Goal: Communication & Community: Answer question/provide support

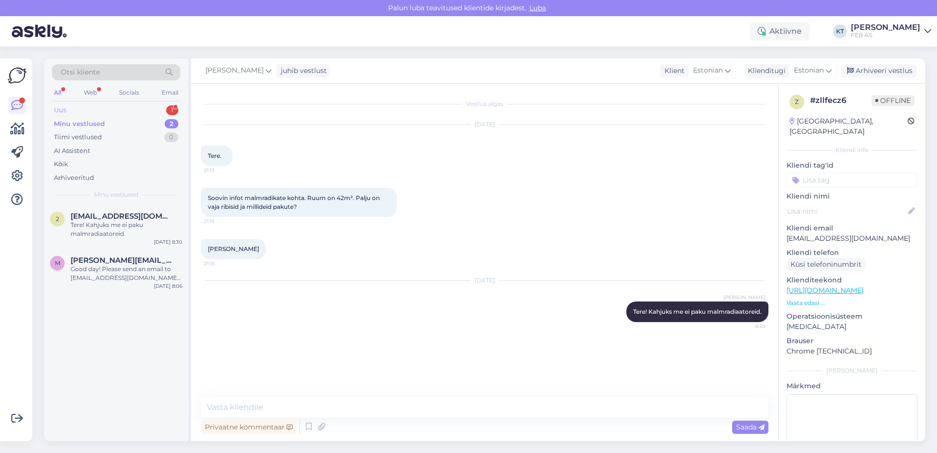
click at [88, 105] on div "Uus 1" at bounding box center [116, 110] width 128 height 14
click at [90, 211] on div "k [EMAIL_ADDRESS][DOMAIN_NAME] 1 Ma sooviks tellida ifö cera koputus kasti sisu…" at bounding box center [116, 227] width 144 height 44
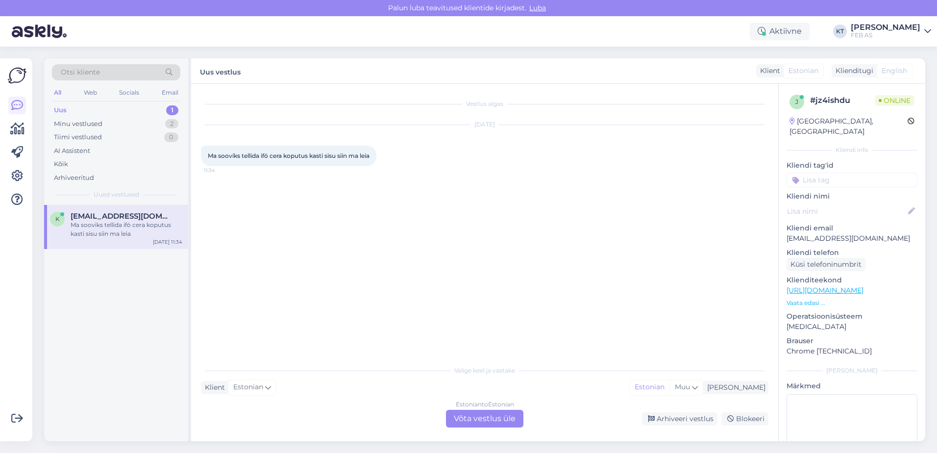
click at [477, 413] on div "Estonian to Estonian Võta vestlus üle" at bounding box center [484, 419] width 77 height 18
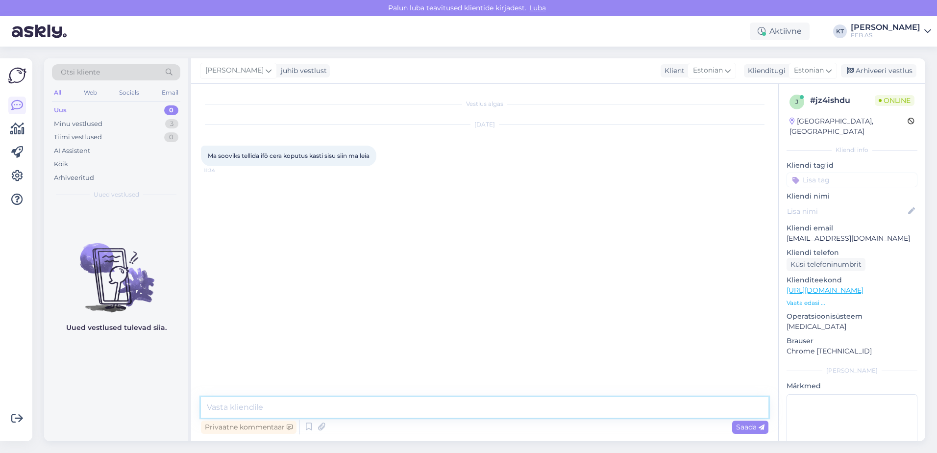
click at [351, 401] on textarea at bounding box center [485, 407] width 568 height 21
type textarea "Tere!"
click at [739, 426] on span "Saada" at bounding box center [750, 426] width 28 height 9
click at [391, 401] on textarea at bounding box center [485, 407] width 568 height 21
type textarea "Kohe uurin."
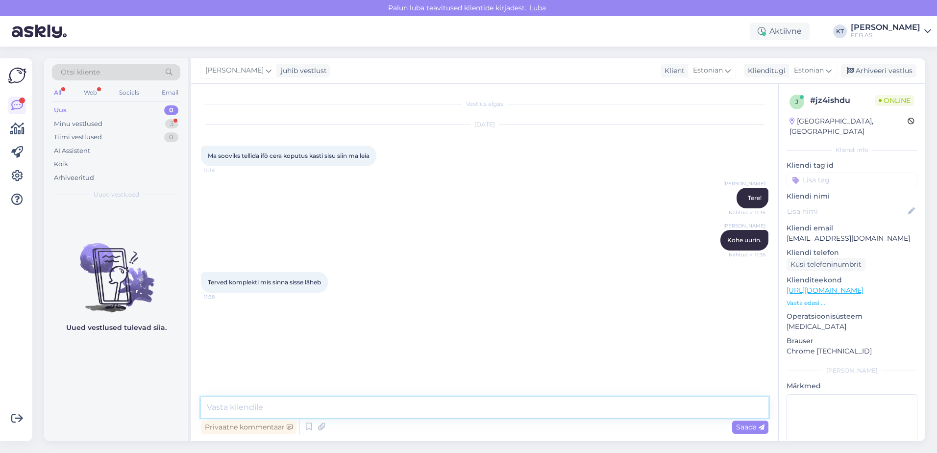
click at [259, 414] on textarea at bounding box center [485, 407] width 568 height 21
click at [259, 405] on textarea at bounding box center [485, 407] width 568 height 21
click at [274, 393] on div "Vestlus algas [DATE] Ma sooviks tellida ifö cera koputus kasti sisu siin ma lei…" at bounding box center [484, 262] width 587 height 357
drag, startPoint x: 274, startPoint y: 393, endPoint x: 271, endPoint y: 414, distance: 21.9
click at [271, 414] on textarea at bounding box center [485, 407] width 568 height 21
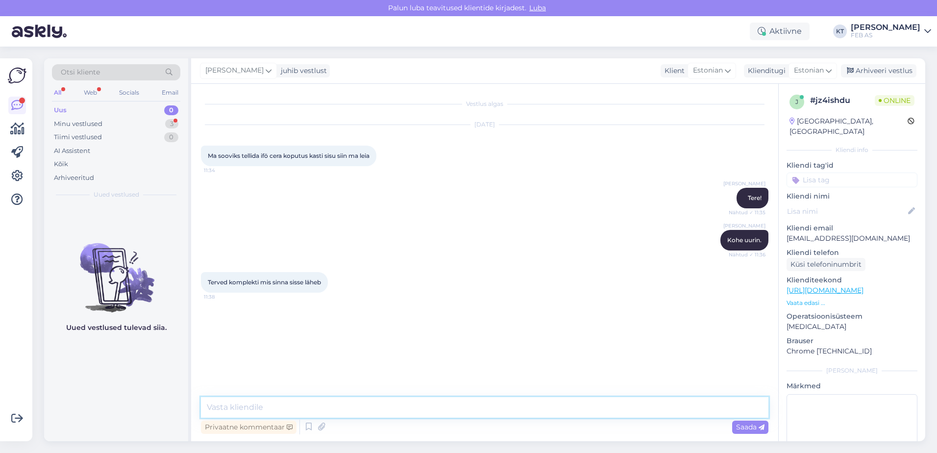
click at [268, 407] on textarea at bounding box center [485, 407] width 568 height 21
type textarea "selge, uurin järgi."
click at [454, 404] on textarea at bounding box center [485, 407] width 568 height 21
type textarea "V"
click at [264, 401] on textarea "Edastan küsimuse edasi müügieksperdile." at bounding box center [485, 407] width 568 height 21
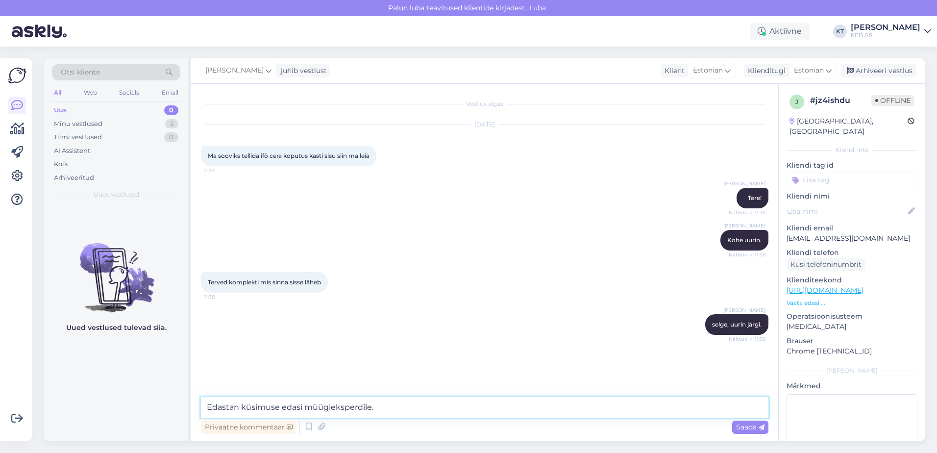
drag, startPoint x: 346, startPoint y: 406, endPoint x: 212, endPoint y: 409, distance: 134.3
click at [206, 406] on textarea "Edastan küsimuse edasi müügieksperdile." at bounding box center [485, 407] width 568 height 21
type textarea "K"
click at [294, 403] on textarea at bounding box center [485, 407] width 568 height 21
click at [429, 406] on textarea at bounding box center [485, 407] width 568 height 21
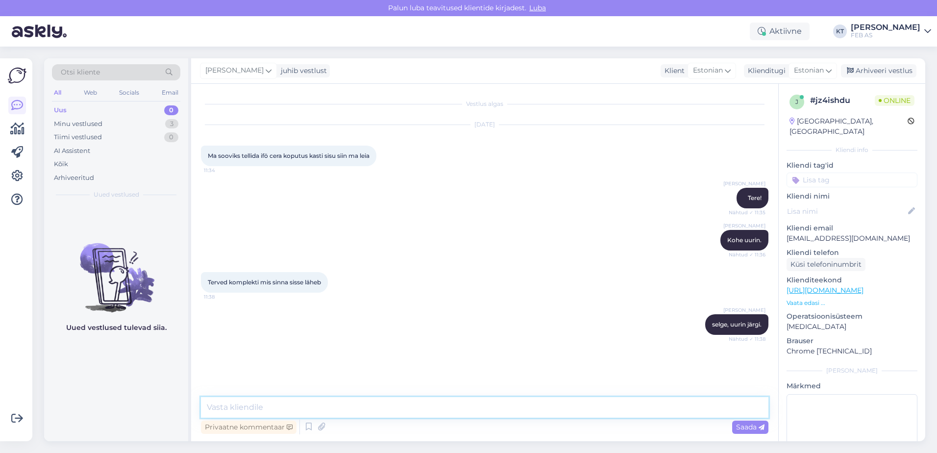
type textarea "T"
type textarea "P"
drag, startPoint x: 293, startPoint y: 405, endPoint x: 217, endPoint y: 384, distance: 79.0
click at [208, 387] on div "Vestlus algas [DATE] Ma sooviks tellida ifö cera koputus kasti sisu siin ma lei…" at bounding box center [484, 262] width 587 height 357
click at [496, 405] on textarea "Paun kirjutage telefoninumber [PERSON_NAME] edastan selle müügimehele." at bounding box center [485, 407] width 568 height 21
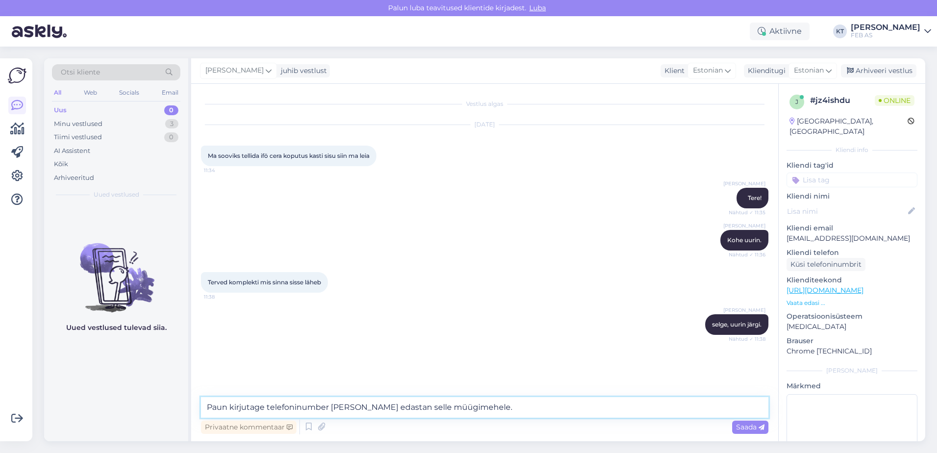
click at [477, 405] on textarea "Paun kirjutage telefoninumber [PERSON_NAME] edastan selle müügimehele." at bounding box center [485, 407] width 568 height 21
click at [487, 404] on textarea "Paun kirjutage telefoninumber [PERSON_NAME] edastan selle müügimehele." at bounding box center [485, 407] width 568 height 21
click at [490, 406] on textarea "Paun kirjutage telefoninumber [PERSON_NAME] edastan selle müügimehele." at bounding box center [485, 407] width 568 height 21
drag, startPoint x: 417, startPoint y: 405, endPoint x: 399, endPoint y: 405, distance: 17.2
click at [399, 405] on textarea "Paun kirjutage telefoninumber [PERSON_NAME] edastan selle müügimehele." at bounding box center [485, 407] width 568 height 21
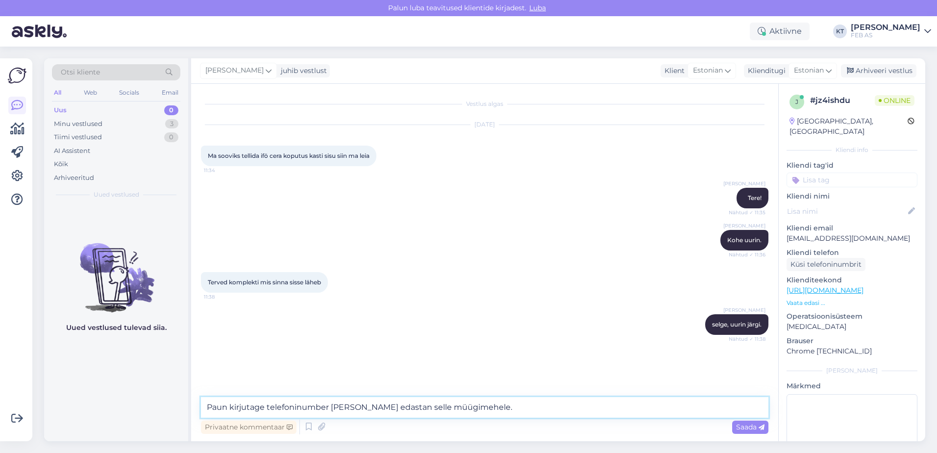
click at [266, 408] on textarea "Paun kirjutage telefoninumber [PERSON_NAME] edastan selle müügimehele." at bounding box center [485, 407] width 568 height 21
drag, startPoint x: 386, startPoint y: 409, endPoint x: 366, endPoint y: 409, distance: 19.6
click at [366, 409] on textarea "Paun kirjutage [PERSON_NAME] veel telefoninumber [PERSON_NAME] edastan selle mü…" at bounding box center [485, 407] width 568 height 21
click at [546, 401] on textarea "Paun kirjutage [PERSON_NAME] veel telefoninumber [PERSON_NAME] edastan selle mü…" at bounding box center [485, 407] width 568 height 21
type textarea "Paun kirjutage [PERSON_NAME] veel telefoninumber [PERSON_NAME] edastan selle mü…"
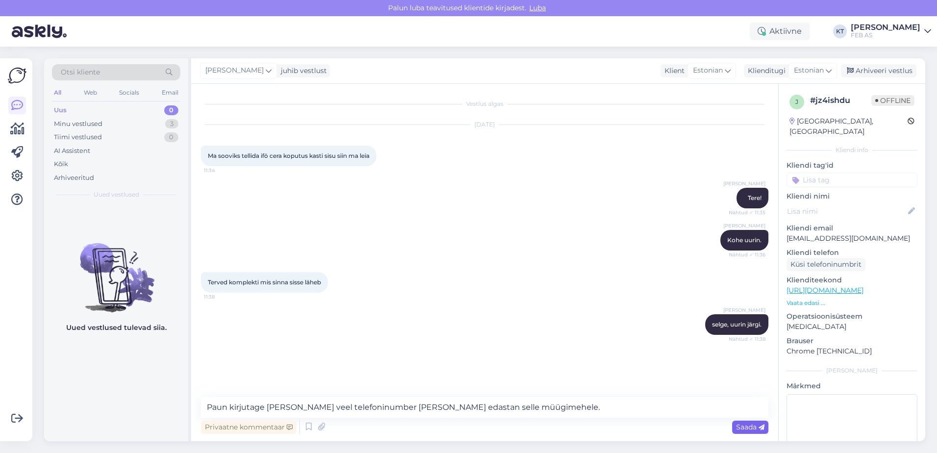
click at [757, 427] on span "Saada" at bounding box center [750, 426] width 28 height 9
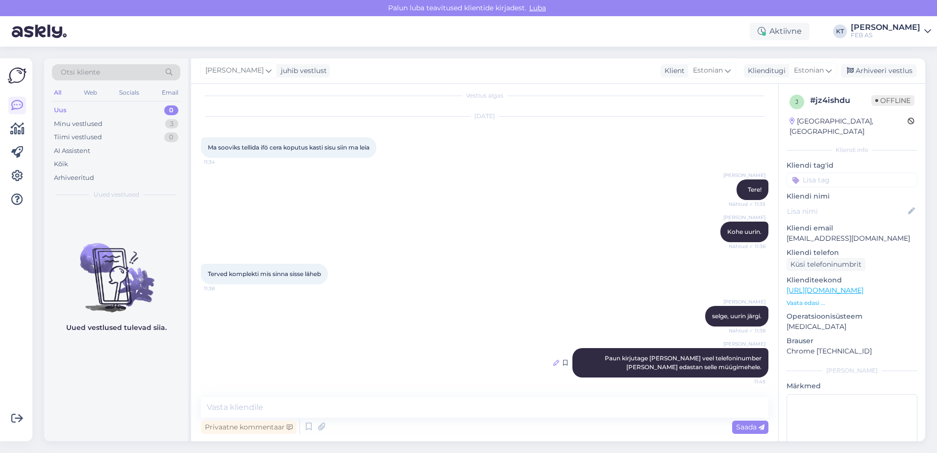
click at [553, 361] on icon at bounding box center [556, 363] width 6 height 6
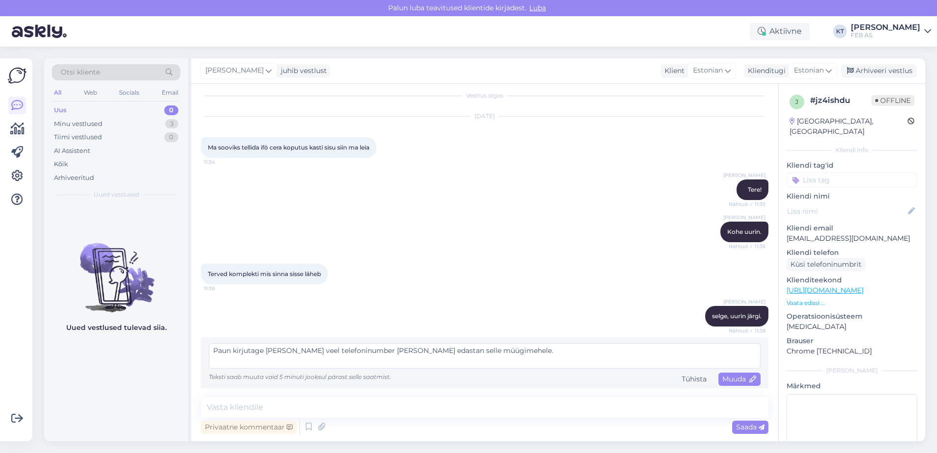
click at [280, 351] on textarea "Paun kirjutage [PERSON_NAME] veel telefoninumber [PERSON_NAME] edastan selle mü…" at bounding box center [485, 355] width 552 height 25
type textarea "Paun kirjutage lisaks veel telefoninumber [PERSON_NAME] edastan selle müügimehe…"
click at [722, 378] on span "Muuda" at bounding box center [739, 378] width 34 height 9
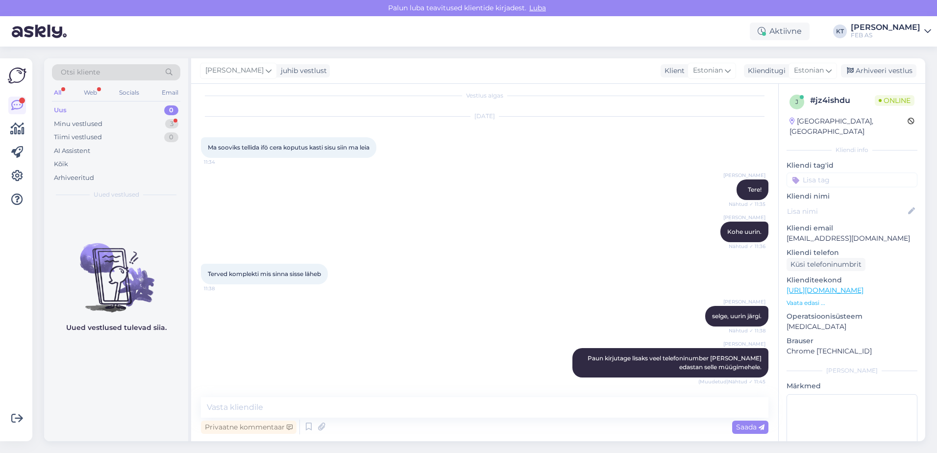
scroll to position [50, 0]
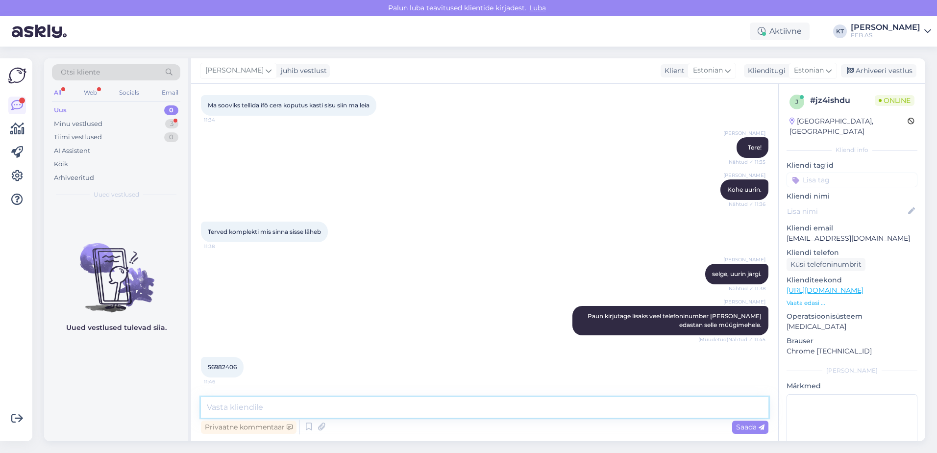
click at [294, 403] on textarea at bounding box center [485, 407] width 568 height 21
click at [298, 401] on textarea at bounding box center [485, 407] width 568 height 21
type textarea "A"
type textarea "Aitäh! Edastan info müügimehele, kes võtab Teiega ühendust. Kas saan veel abiks…"
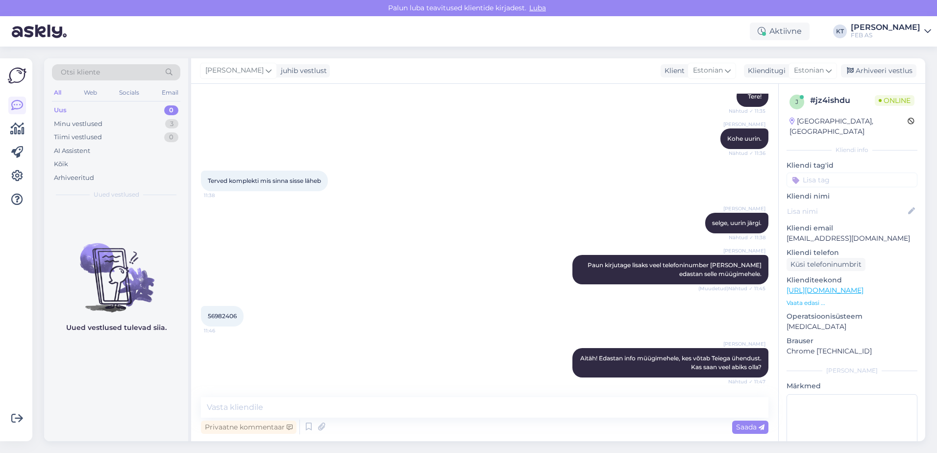
scroll to position [144, 0]
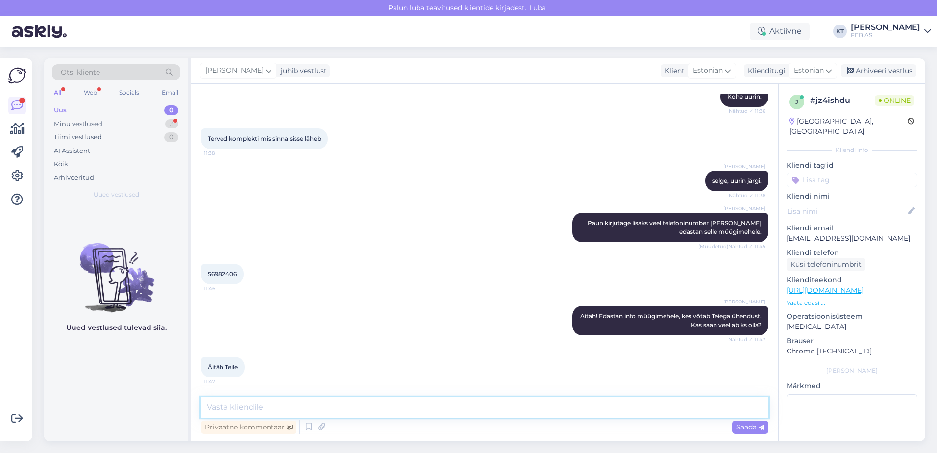
click at [350, 406] on textarea at bounding box center [485, 407] width 568 height 21
click at [313, 421] on icon at bounding box center [309, 427] width 12 height 15
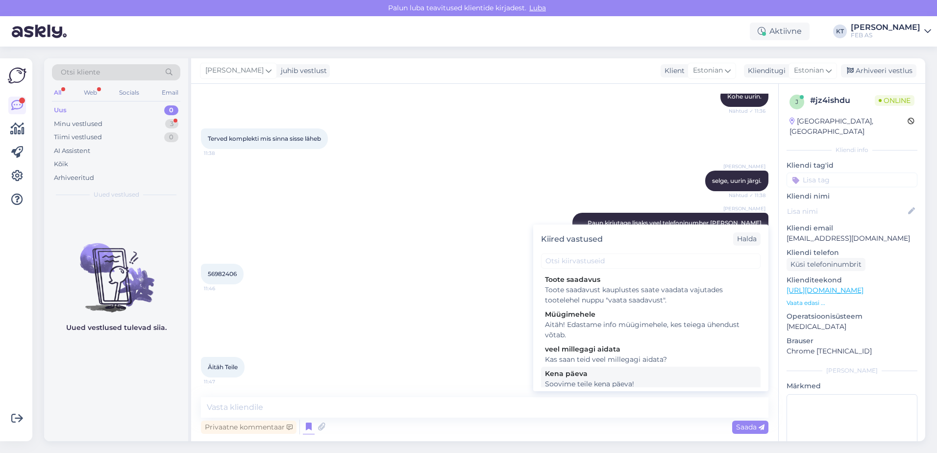
click at [566, 380] on div "Soovime teile kena päeva!" at bounding box center [651, 384] width 212 height 10
type textarea "Soovime teile kena päeva!"
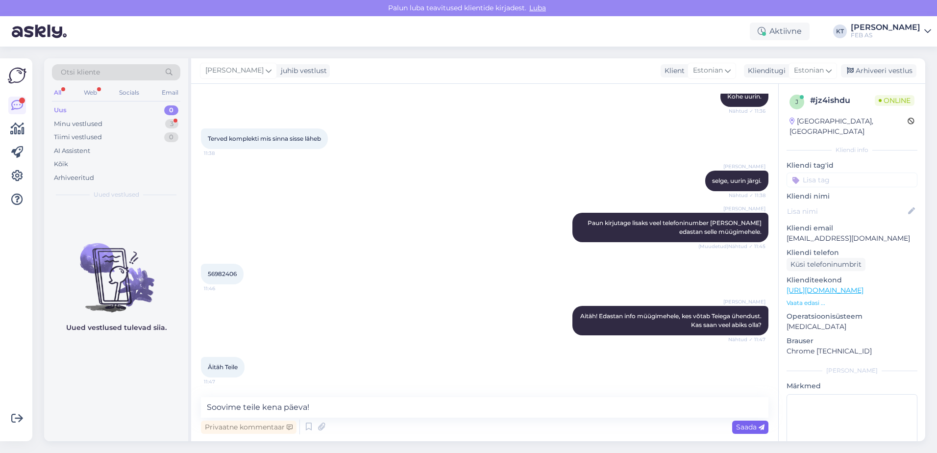
click at [746, 426] on span "Saada" at bounding box center [750, 426] width 28 height 9
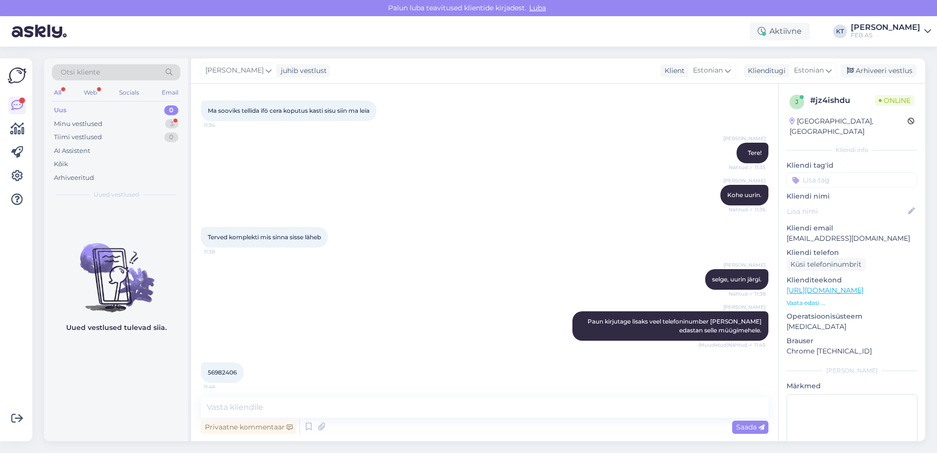
scroll to position [186, 0]
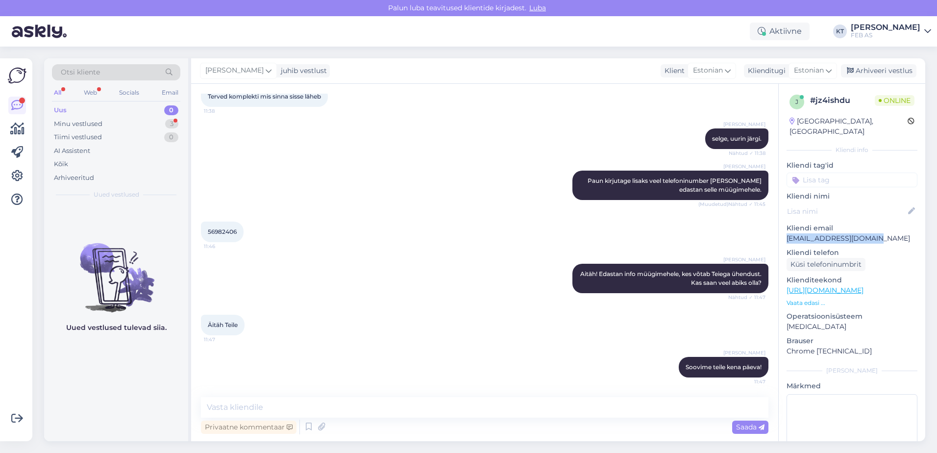
drag, startPoint x: 876, startPoint y: 229, endPoint x: 788, endPoint y: 229, distance: 88.7
click at [788, 233] on p "[EMAIL_ADDRESS][DOMAIN_NAME]" at bounding box center [852, 238] width 131 height 10
copy p "[EMAIL_ADDRESS][DOMAIN_NAME]"
drag, startPoint x: 240, startPoint y: 230, endPoint x: 207, endPoint y: 233, distance: 33.4
click at [207, 233] on div "56982406 11:46" at bounding box center [222, 232] width 43 height 21
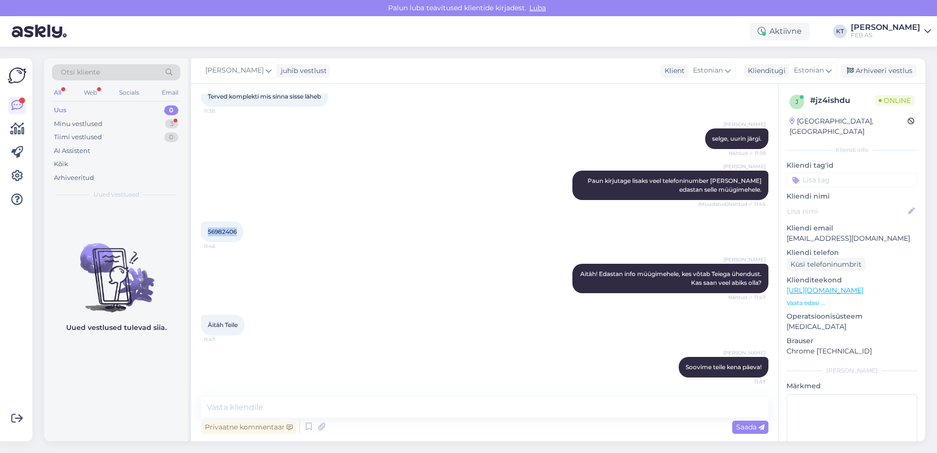
copy span "56982406"
click at [140, 128] on div "Minu vestlused 3" at bounding box center [116, 124] width 128 height 14
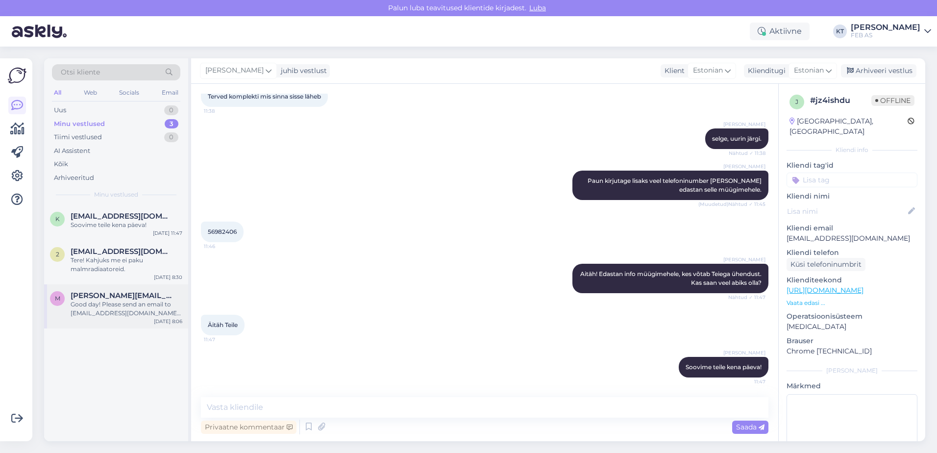
click at [94, 313] on div "Good day! Please send an email to [EMAIL_ADDRESS][DOMAIN_NAME] and we will forw…" at bounding box center [127, 309] width 112 height 18
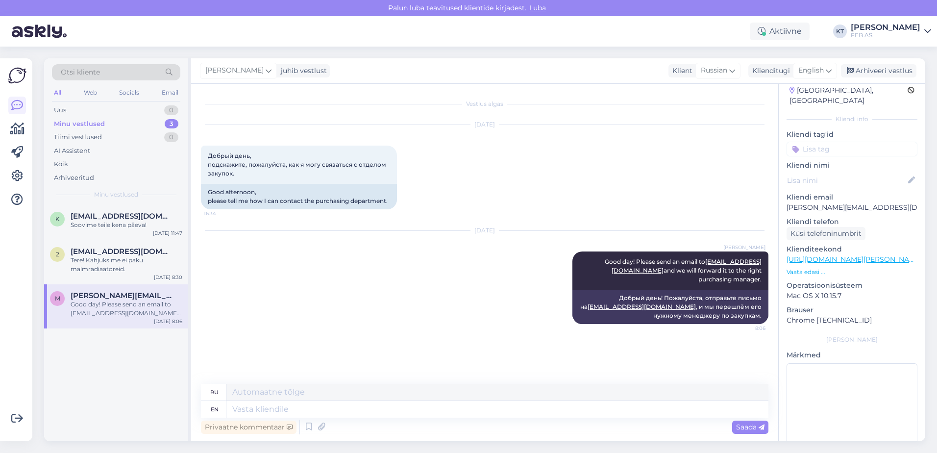
scroll to position [46, 0]
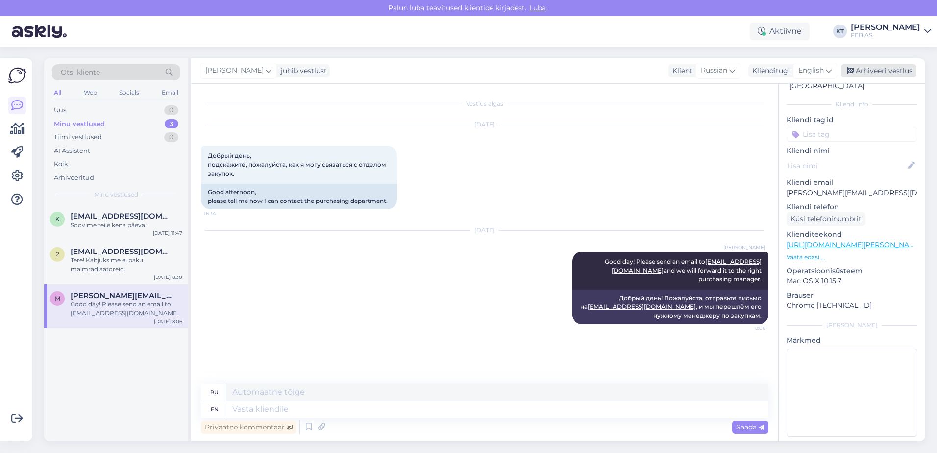
click at [892, 67] on div "Arhiveeri vestlus" at bounding box center [878, 70] width 75 height 13
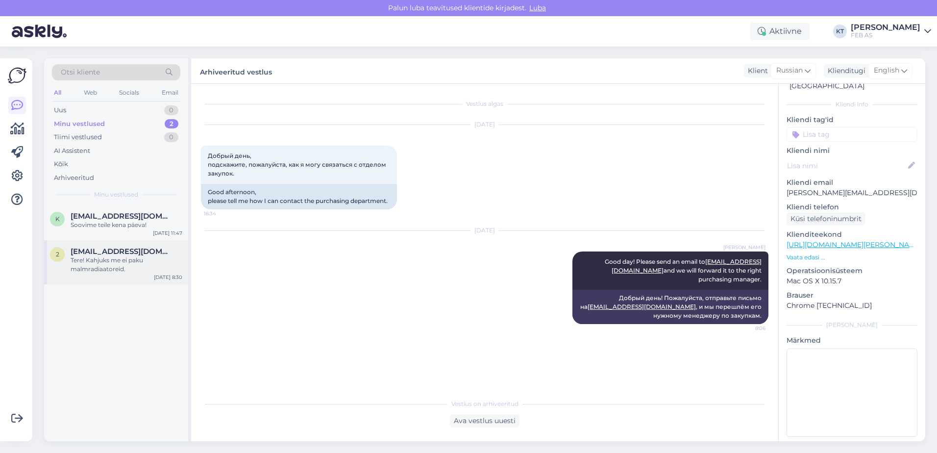
click at [103, 272] on div "Tere! Kahjuks me ei paku malmradiaatoreid." at bounding box center [127, 265] width 112 height 18
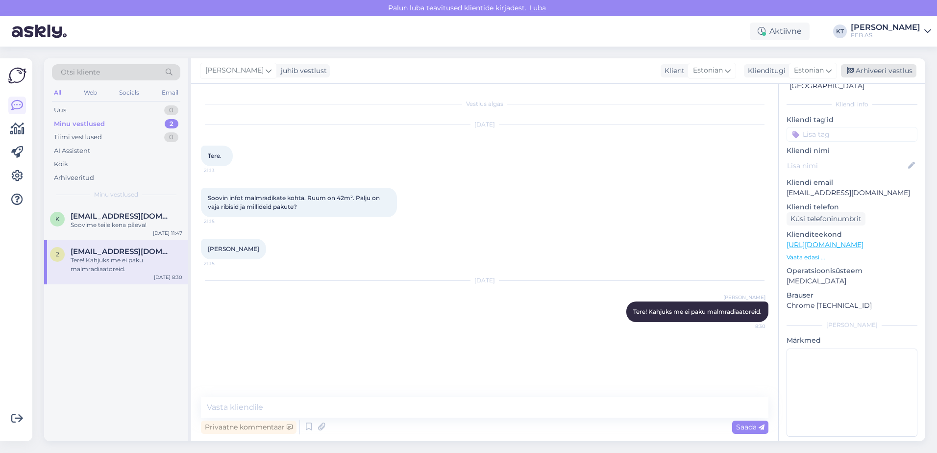
click at [855, 69] on div "Arhiveeri vestlus" at bounding box center [878, 70] width 75 height 13
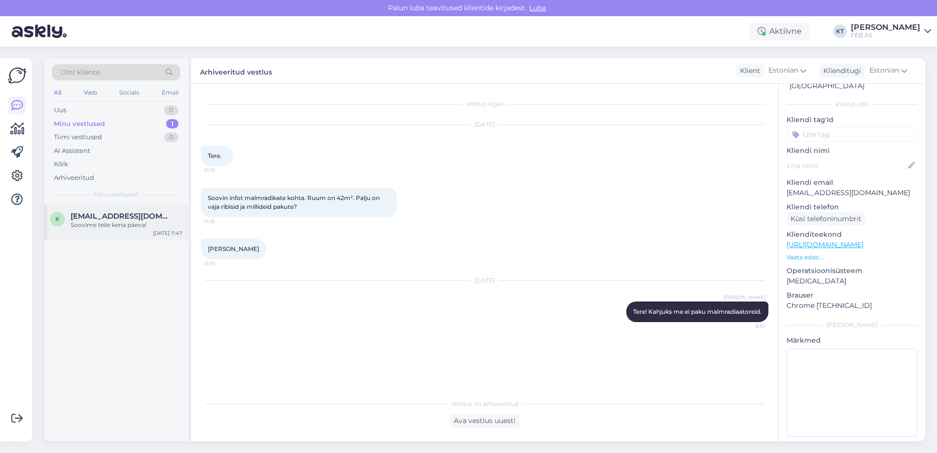
click at [72, 227] on div "Soovime teile kena päeva!" at bounding box center [127, 225] width 112 height 9
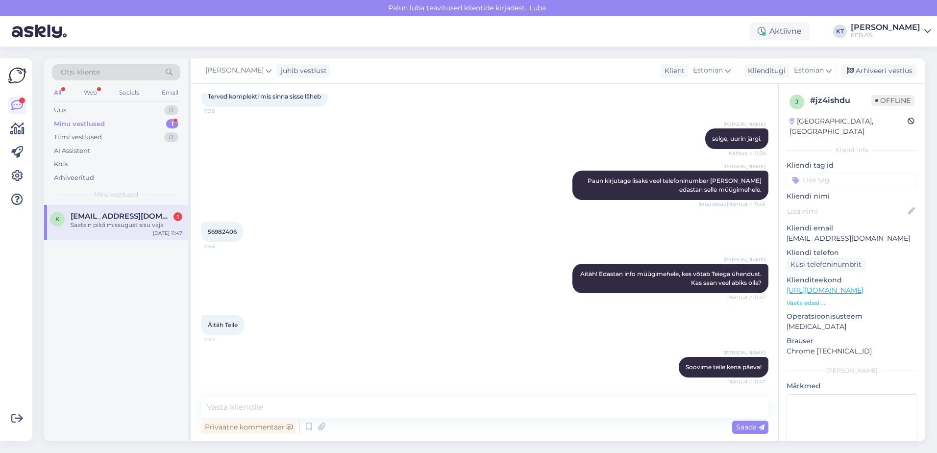
scroll to position [290, 0]
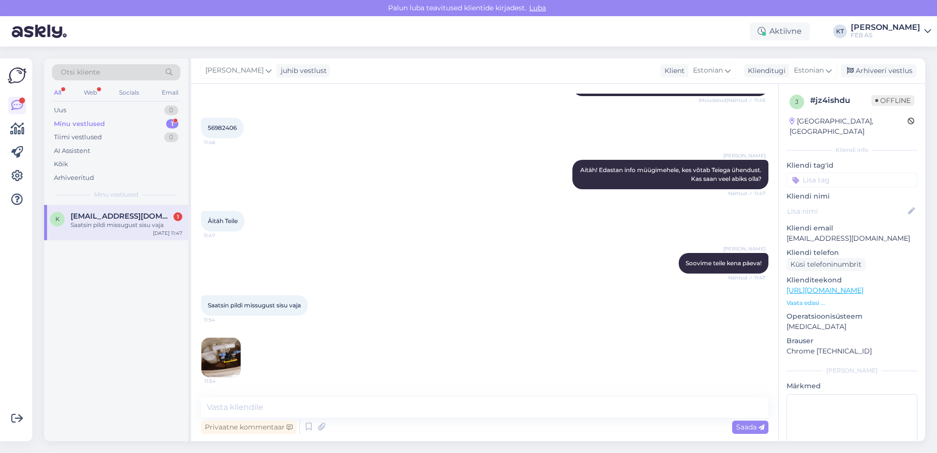
click at [344, 345] on div "Saatsin pildi missugust sisu vaja 11:54 11:54" at bounding box center [485, 336] width 568 height 104
click at [326, 355] on div "Saatsin pildi missugust sisu vaja 11:54 11:54" at bounding box center [485, 336] width 568 height 104
click at [269, 404] on textarea at bounding box center [485, 407] width 568 height 21
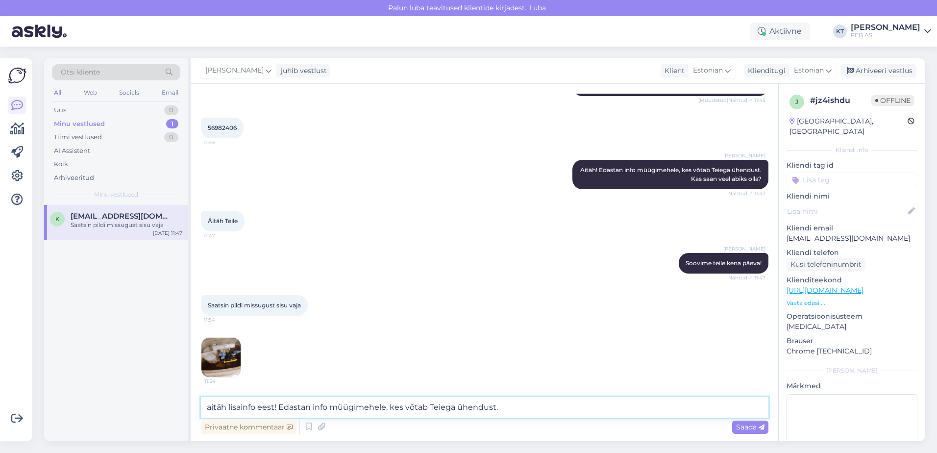
type textarea "aitäh lisainfo eest! Edastan info müügimehele, kes võtab Teiega ühendust."
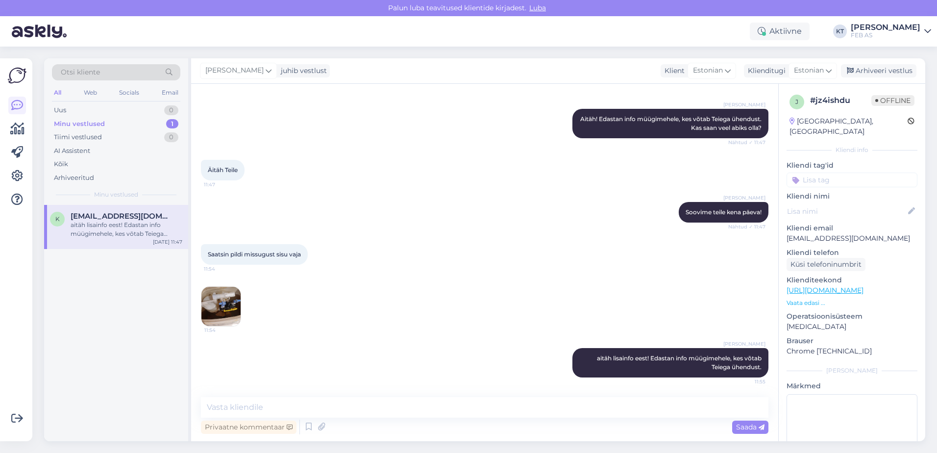
click at [218, 310] on img at bounding box center [220, 306] width 39 height 39
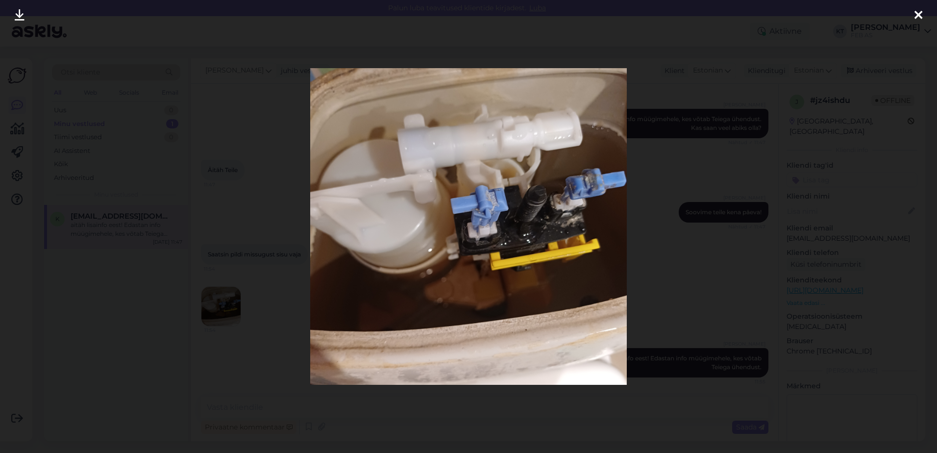
drag, startPoint x: 914, startPoint y: 10, endPoint x: 909, endPoint y: 13, distance: 5.7
click at [915, 10] on icon at bounding box center [919, 15] width 8 height 13
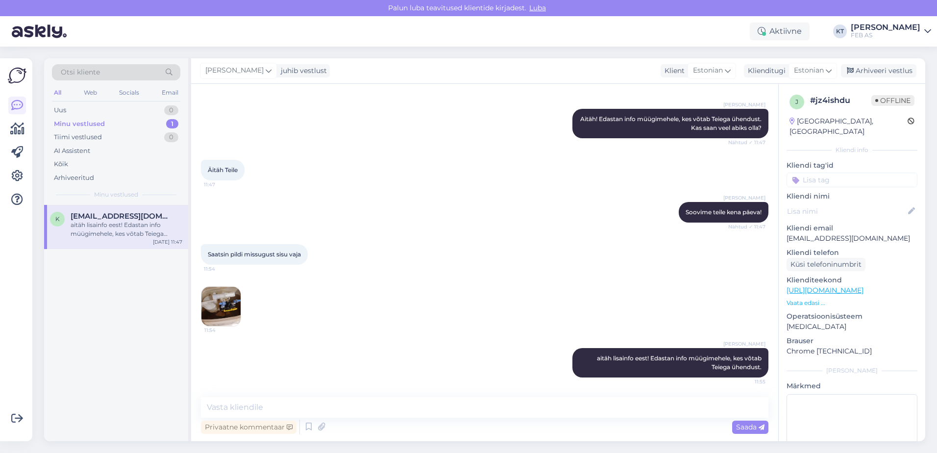
click at [576, 305] on div "Saatsin pildi missugust sisu vaja 11:54 11:54" at bounding box center [485, 285] width 568 height 104
click at [553, 363] on icon at bounding box center [556, 363] width 6 height 6
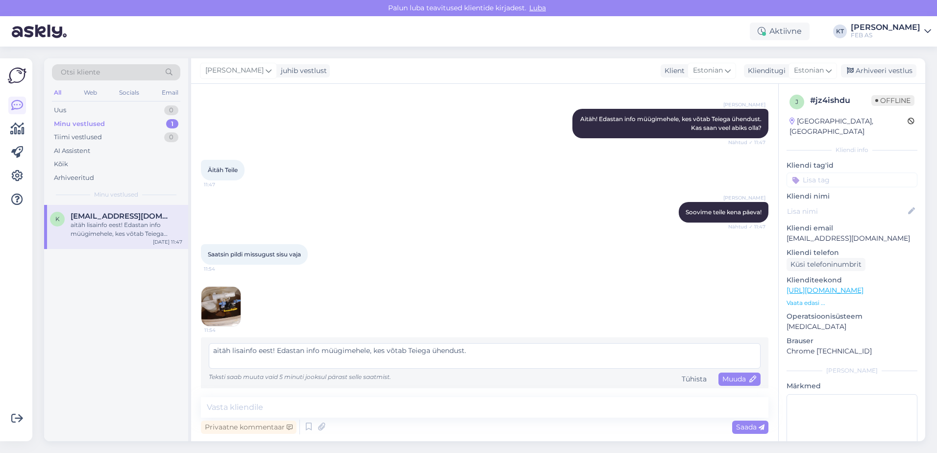
click at [216, 354] on textarea "aitäh lisainfo eest! Edastan info müügimehele, kes võtab Teiega ühendust." at bounding box center [485, 355] width 552 height 25
type textarea "Aitäh lisainfo eest! Edastan info müügimehele, kes võtab Teiega ühendust."
click at [734, 375] on span "Muuda" at bounding box center [739, 378] width 34 height 9
